Goal: Obtain resource: Obtain resource

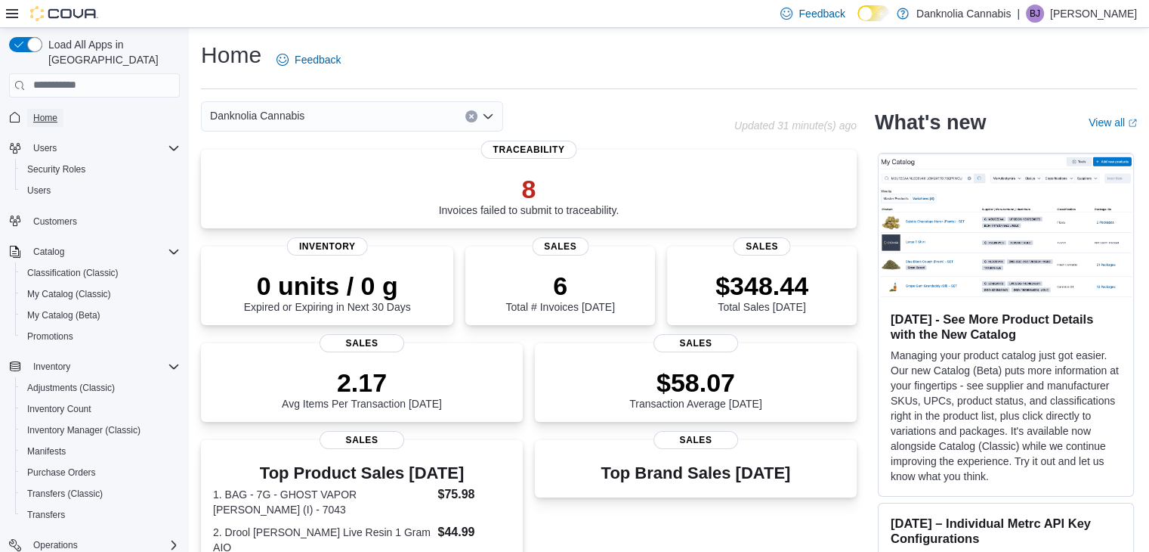
click at [51, 112] on span "Home" at bounding box center [45, 118] width 24 height 12
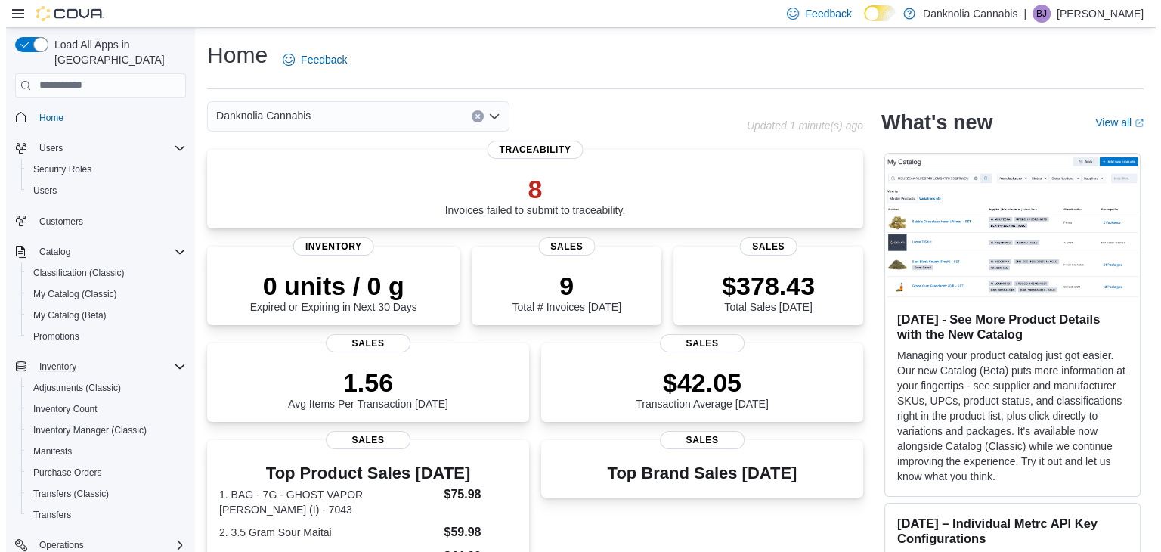
scroll to position [170, 0]
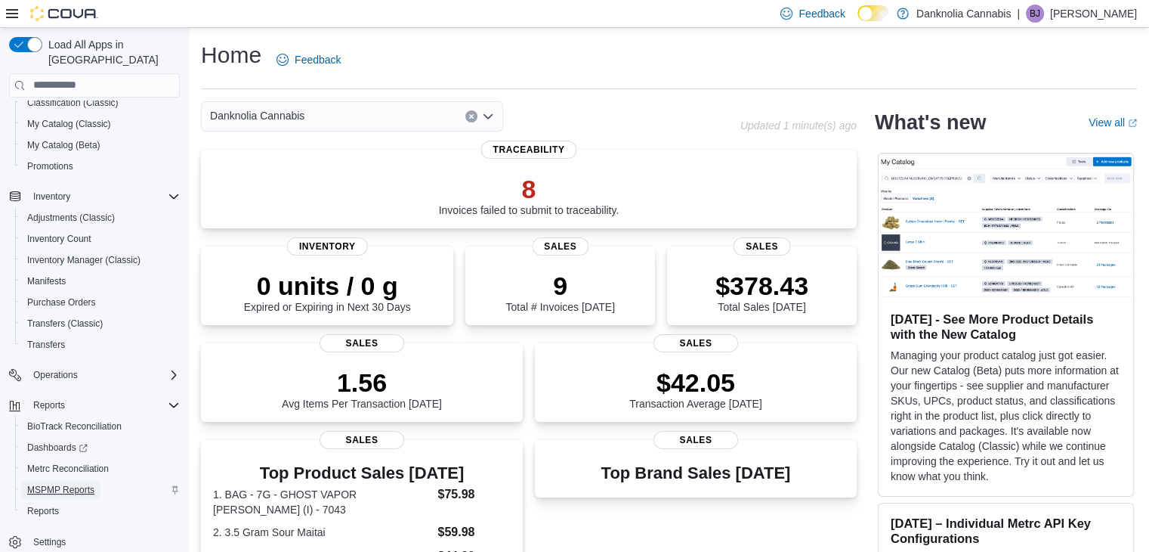
click at [73, 484] on span "MSPMP Reports" at bounding box center [60, 490] width 67 height 12
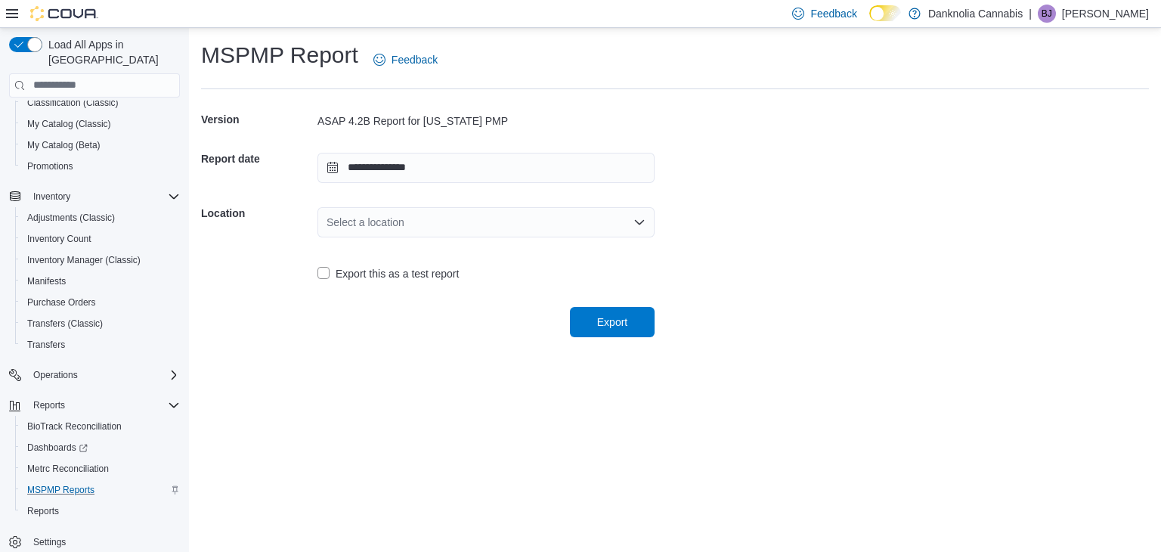
click at [562, 221] on div "Select a location" at bounding box center [485, 222] width 337 height 30
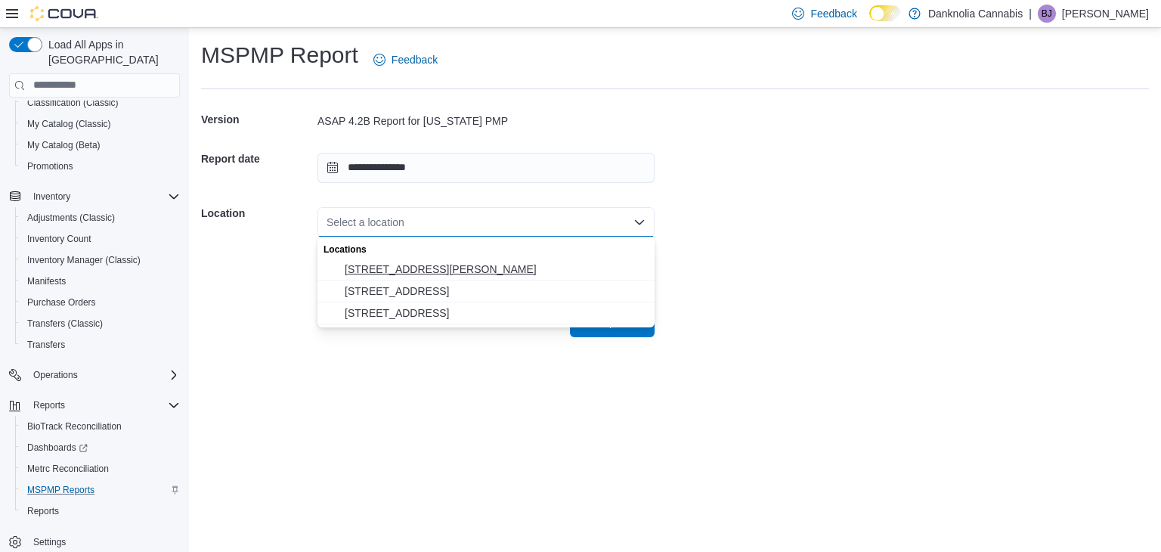
click at [414, 268] on span "[STREET_ADDRESS][PERSON_NAME]" at bounding box center [495, 268] width 301 height 15
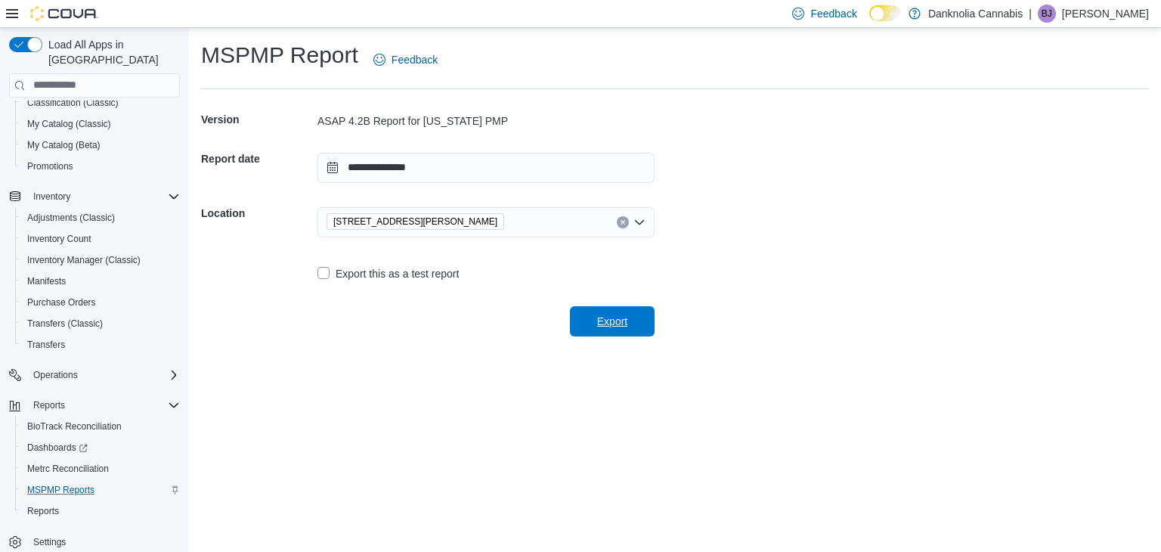
click at [594, 317] on span "Export" at bounding box center [612, 321] width 66 height 30
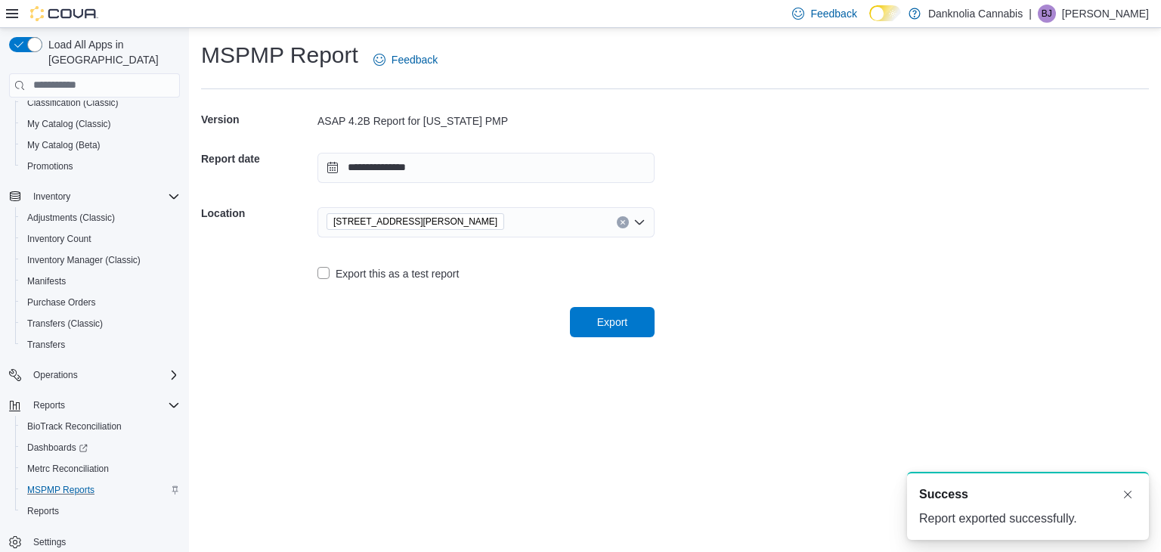
click at [623, 221] on icon "Clear input" at bounding box center [622, 222] width 4 height 4
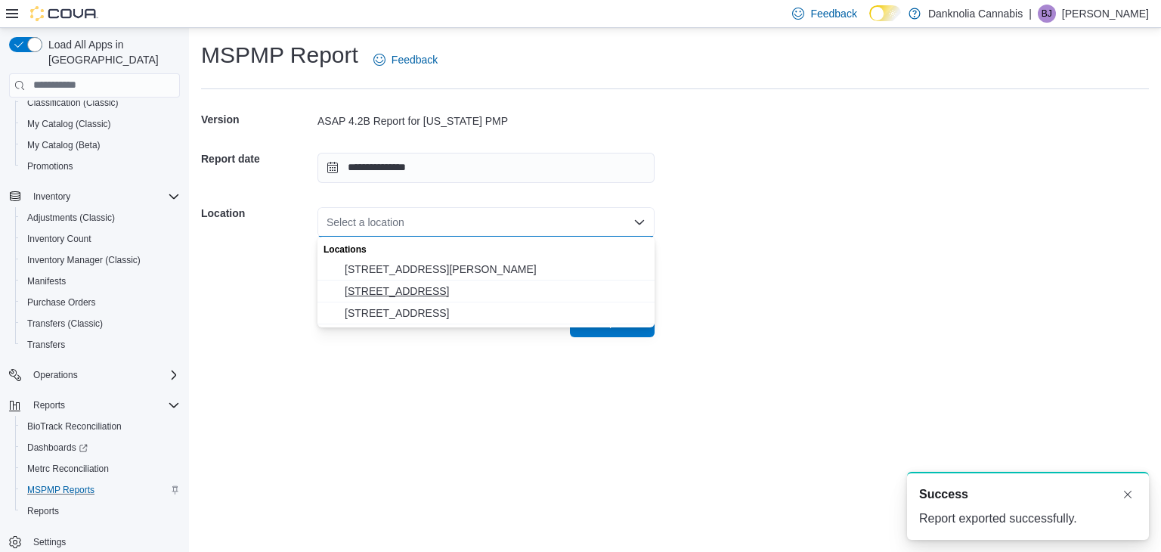
click at [421, 290] on span "[STREET_ADDRESS]" at bounding box center [495, 290] width 301 height 15
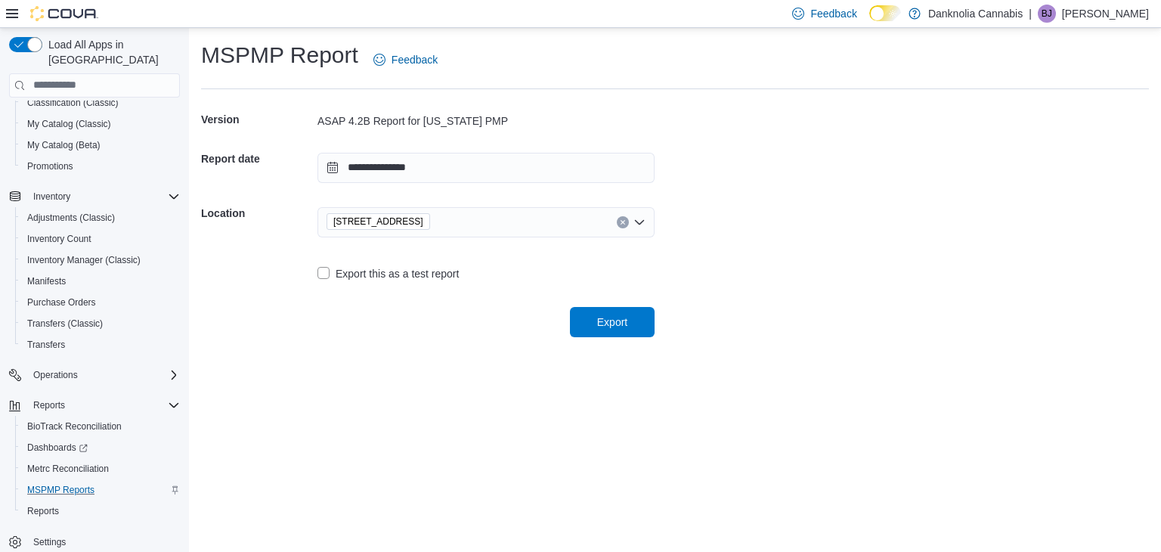
click at [592, 279] on div "Export this as a test report" at bounding box center [485, 273] width 337 height 18
click at [617, 323] on span "Export" at bounding box center [612, 321] width 30 height 15
